Goal: Task Accomplishment & Management: Manage account settings

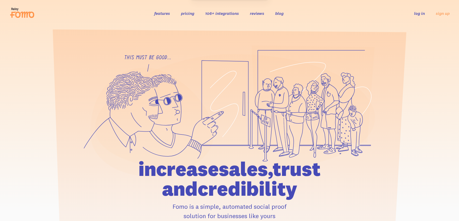
click at [417, 14] on link "log in" at bounding box center [419, 13] width 11 height 5
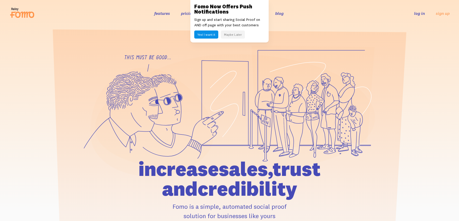
click at [232, 34] on button "Maybe Later" at bounding box center [233, 35] width 24 height 8
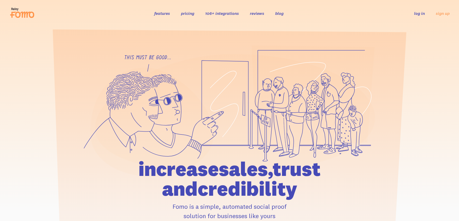
click at [421, 12] on link "log in" at bounding box center [419, 13] width 11 height 5
click at [419, 13] on link "log in" at bounding box center [419, 13] width 11 height 5
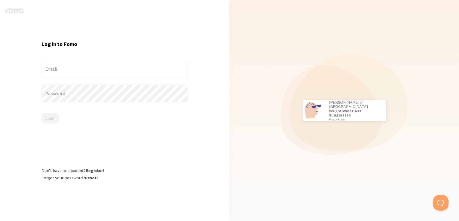
click at [172, 69] on label "Email" at bounding box center [114, 69] width 147 height 18
click at [172, 69] on input "Email" at bounding box center [114, 69] width 147 height 18
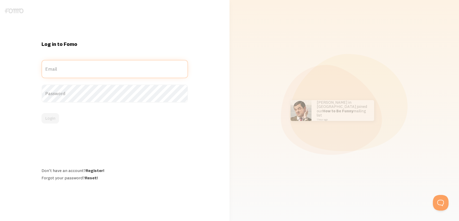
type input "marketing@freedomsoft.com"
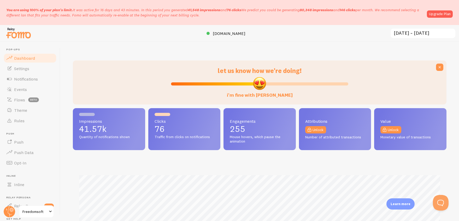
scroll to position [137, 373]
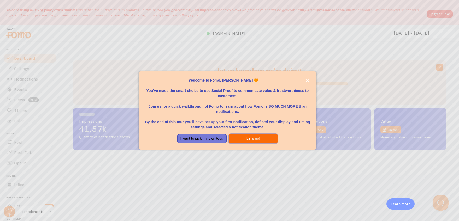
click at [244, 139] on button "Let's go!" at bounding box center [253, 138] width 49 height 9
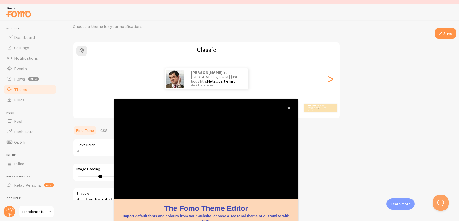
scroll to position [42, 0]
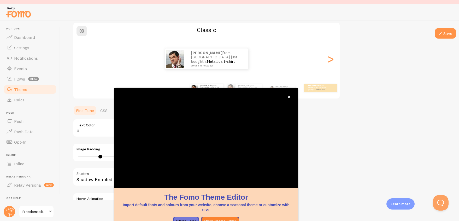
click at [20, 38] on span "Dashboard" at bounding box center [24, 37] width 21 height 5
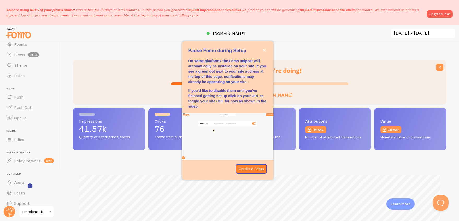
scroll to position [51, 0]
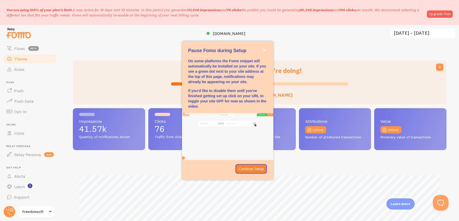
click at [21, 58] on span "Theme" at bounding box center [20, 58] width 13 height 5
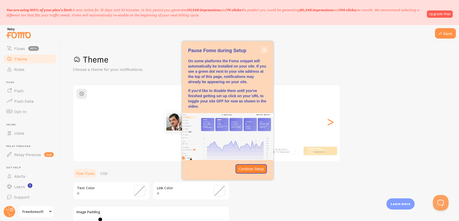
click at [264, 50] on icon "close," at bounding box center [264, 50] width 3 height 3
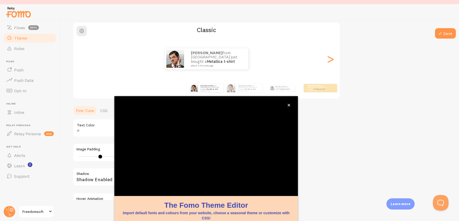
scroll to position [42, 0]
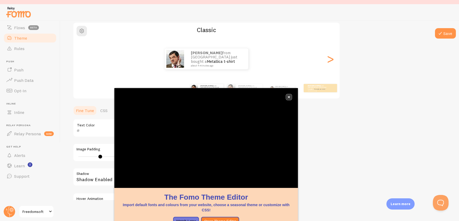
click at [289, 97] on icon "close," at bounding box center [288, 97] width 3 height 3
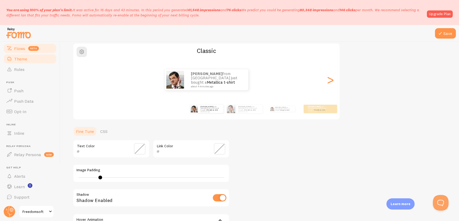
click at [19, 49] on span "Flows" at bounding box center [19, 48] width 11 height 5
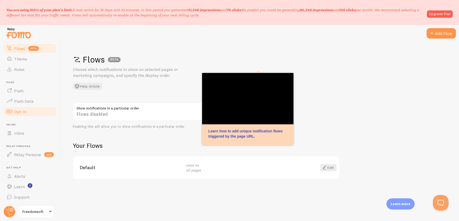
click at [21, 112] on span "Opt-In" at bounding box center [20, 111] width 12 height 5
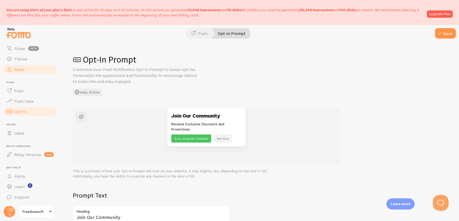
click at [28, 69] on link "Rules" at bounding box center [30, 69] width 54 height 10
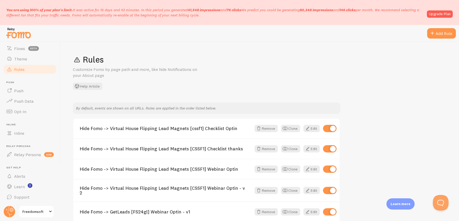
click at [51, 211] on span at bounding box center [50, 212] width 6 height 6
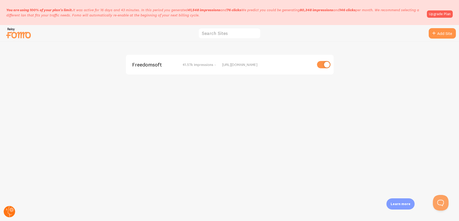
click at [10, 213] on circle at bounding box center [9, 211] width 11 height 11
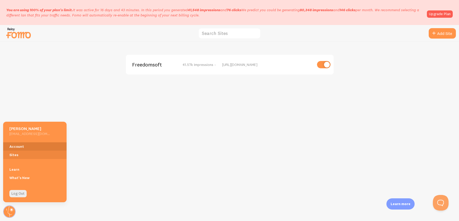
click at [16, 148] on link "Account" at bounding box center [34, 146] width 63 height 8
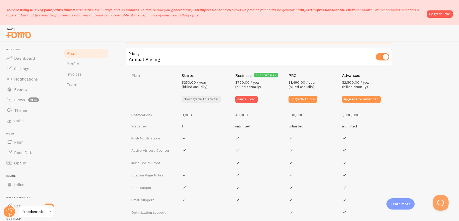
scroll to position [198, 0]
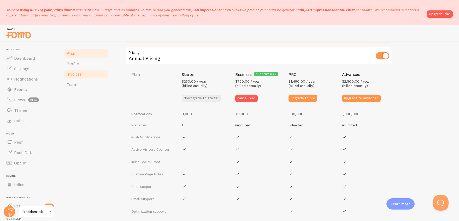
click at [76, 76] on span "Invoices" at bounding box center [74, 73] width 15 height 5
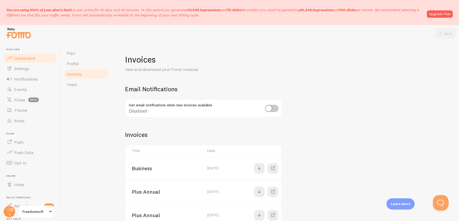
click at [33, 56] on span "Dashboard" at bounding box center [24, 58] width 21 height 5
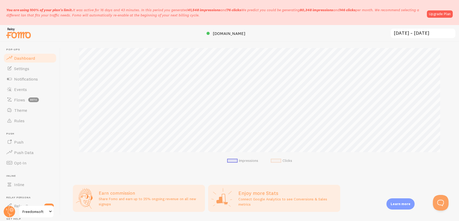
scroll to position [127, 0]
click at [420, 32] on input "2025-07-19 ~ 2025-08-18" at bounding box center [423, 33] width 66 height 11
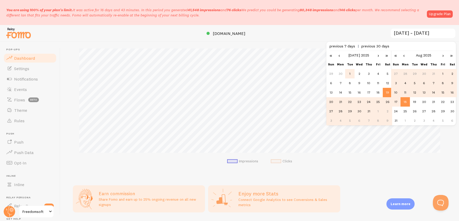
click at [349, 73] on td "1" at bounding box center [349, 73] width 9 height 9
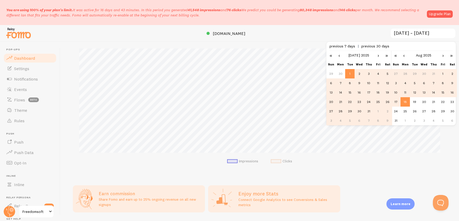
scroll to position [137, 373]
click at [368, 110] on td "31" at bounding box center [368, 111] width 9 height 9
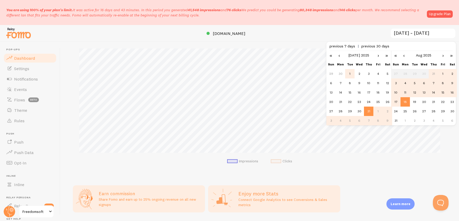
click at [352, 71] on td "1" at bounding box center [349, 73] width 9 height 9
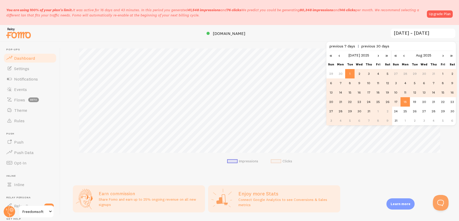
click at [368, 110] on td "31" at bounding box center [368, 111] width 9 height 9
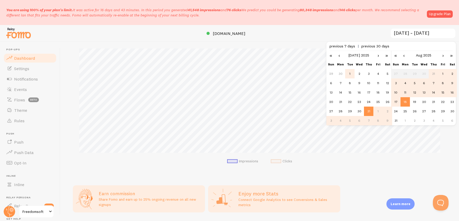
click at [348, 71] on td "1" at bounding box center [349, 73] width 9 height 9
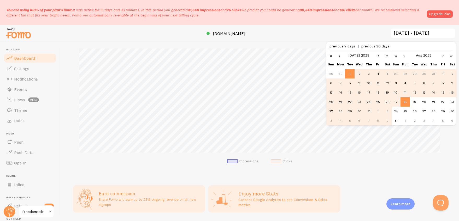
click at [432, 31] on input "2025-07-01 ~ 2025-08-18" at bounding box center [423, 33] width 66 height 11
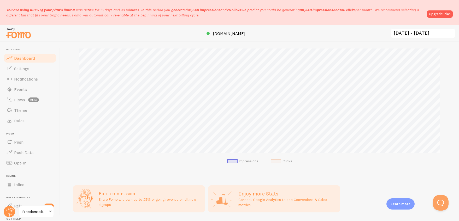
click at [403, 34] on input "2025-07-01 ~ 2025-08-18" at bounding box center [423, 33] width 66 height 11
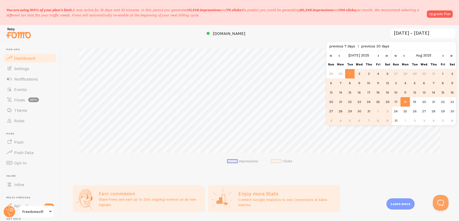
click at [339, 55] on link "‹" at bounding box center [339, 55] width 8 height 9
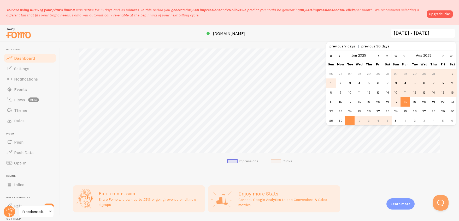
click at [331, 82] on td "1" at bounding box center [330, 83] width 9 height 9
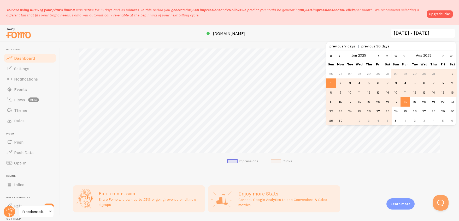
click at [341, 55] on link "‹" at bounding box center [339, 55] width 8 height 9
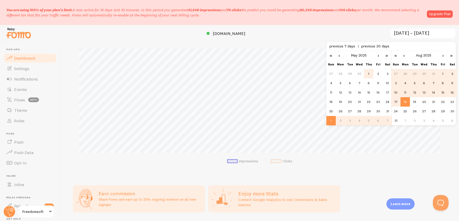
click at [366, 72] on td "1" at bounding box center [368, 73] width 9 height 9
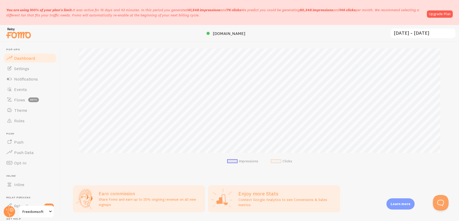
click at [405, 32] on input "2025-05-01 ~ 2025-08-18" at bounding box center [423, 33] width 66 height 11
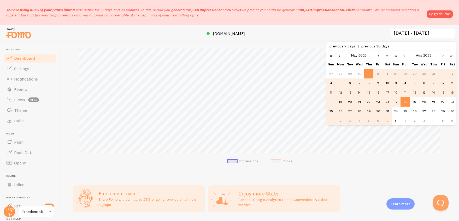
click at [340, 55] on link "‹" at bounding box center [339, 55] width 8 height 9
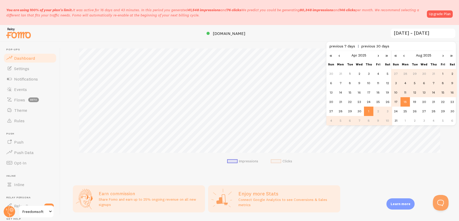
click at [340, 55] on link "‹" at bounding box center [339, 55] width 8 height 9
click at [387, 74] on td "1" at bounding box center [387, 73] width 9 height 9
type input "2025-03-01 ~ 2025-08-18"
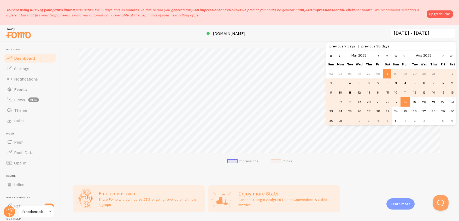
click at [403, 101] on td "18" at bounding box center [404, 101] width 9 height 9
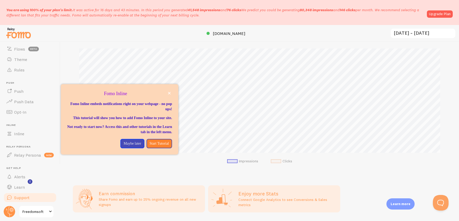
scroll to position [51, 0]
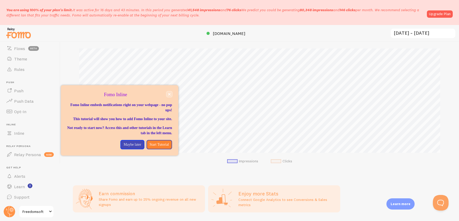
click at [169, 93] on icon "close," at bounding box center [169, 94] width 3 height 3
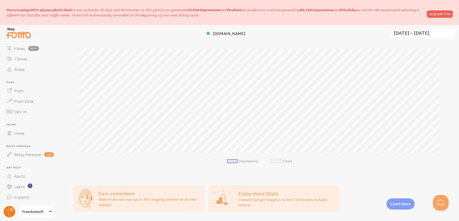
click at [9, 211] on circle at bounding box center [9, 211] width 11 height 11
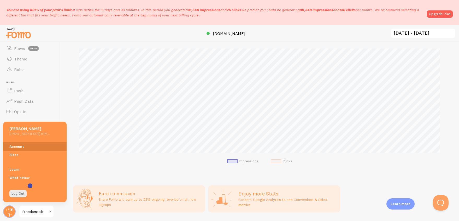
click at [21, 147] on link "Account" at bounding box center [34, 146] width 63 height 8
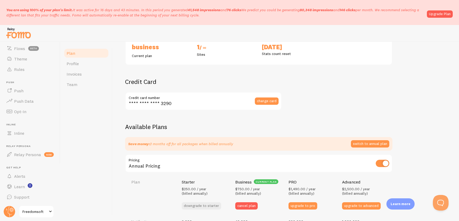
scroll to position [105, 0]
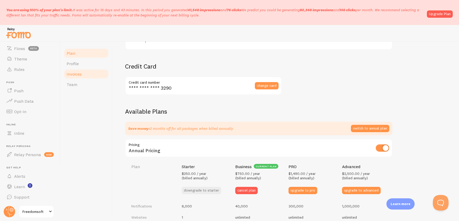
click at [79, 73] on span "Invoices" at bounding box center [74, 73] width 15 height 5
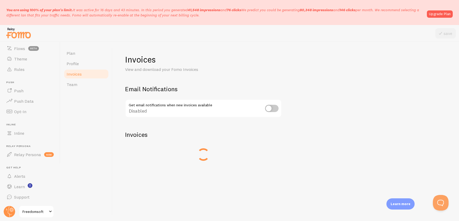
click at [79, 73] on span "Invoices" at bounding box center [74, 73] width 15 height 5
click at [259, 170] on span at bounding box center [259, 168] width 6 height 6
click at [14, 210] on circle at bounding box center [9, 211] width 11 height 11
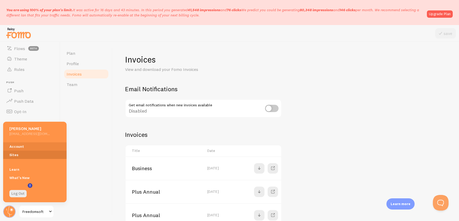
click at [17, 156] on link "Sites" at bounding box center [34, 155] width 63 height 8
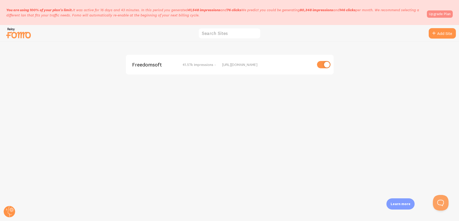
click at [439, 14] on link "Upgrade Plan" at bounding box center [440, 13] width 26 height 7
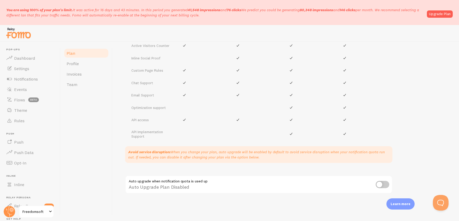
scroll to position [306, 0]
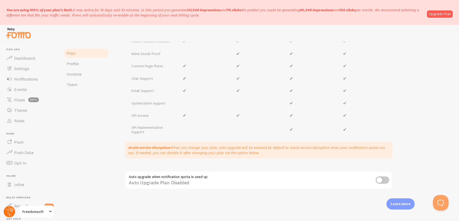
click at [7, 212] on circle at bounding box center [9, 211] width 11 height 11
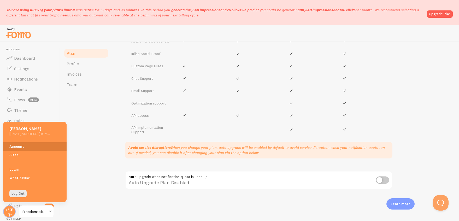
click at [15, 147] on link "Account" at bounding box center [34, 146] width 63 height 8
click at [89, 161] on div "Plan Profile Invoices Team" at bounding box center [86, 132] width 52 height 180
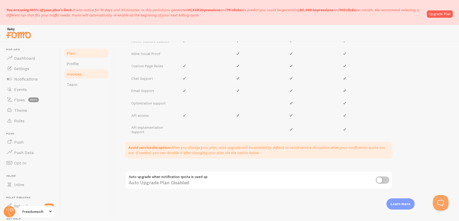
click at [80, 76] on span "Invoices" at bounding box center [74, 73] width 15 height 5
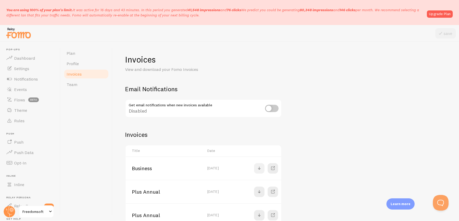
click at [258, 168] on span at bounding box center [259, 168] width 6 height 6
click at [67, 54] on span "Plan" at bounding box center [71, 53] width 9 height 5
